Goal: Transaction & Acquisition: Purchase product/service

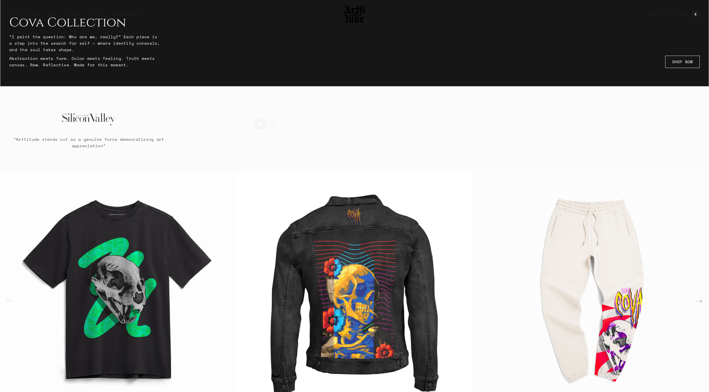
scroll to position [314, 0]
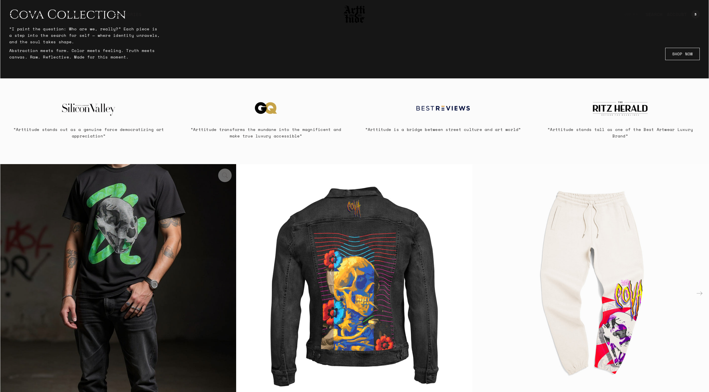
scroll to position [426, 0]
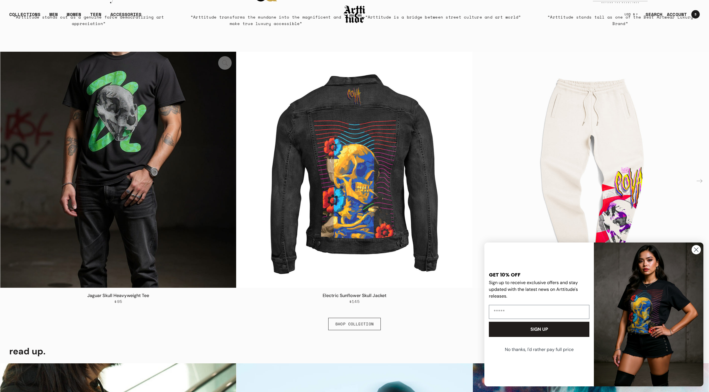
click at [133, 124] on img "1 / 6" at bounding box center [118, 170] width 236 height 236
